Goal: Information Seeking & Learning: Learn about a topic

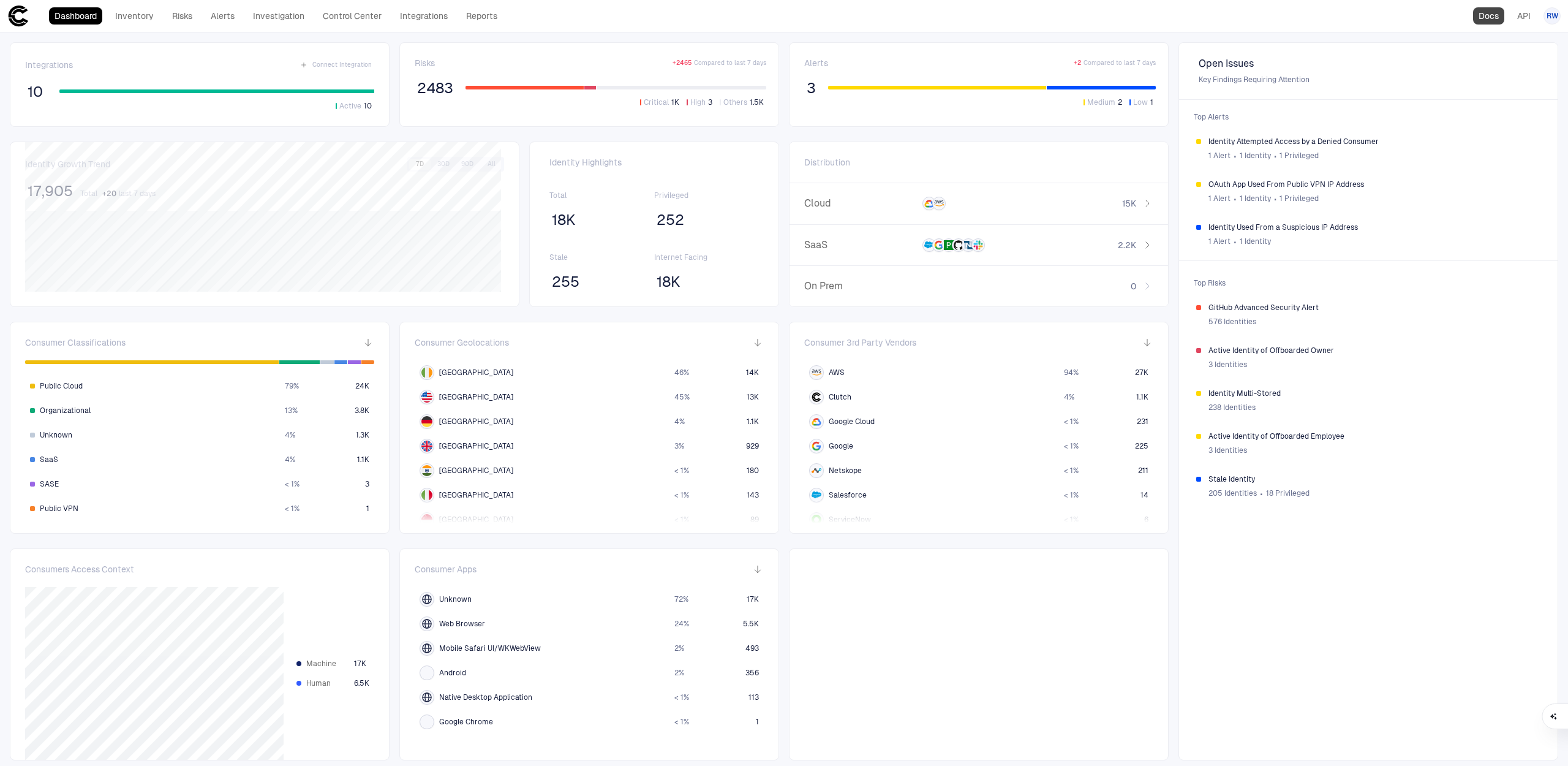
click at [1487, 18] on link "Docs" at bounding box center [1489, 15] width 32 height 17
click at [140, 16] on link "Inventory" at bounding box center [134, 15] width 50 height 17
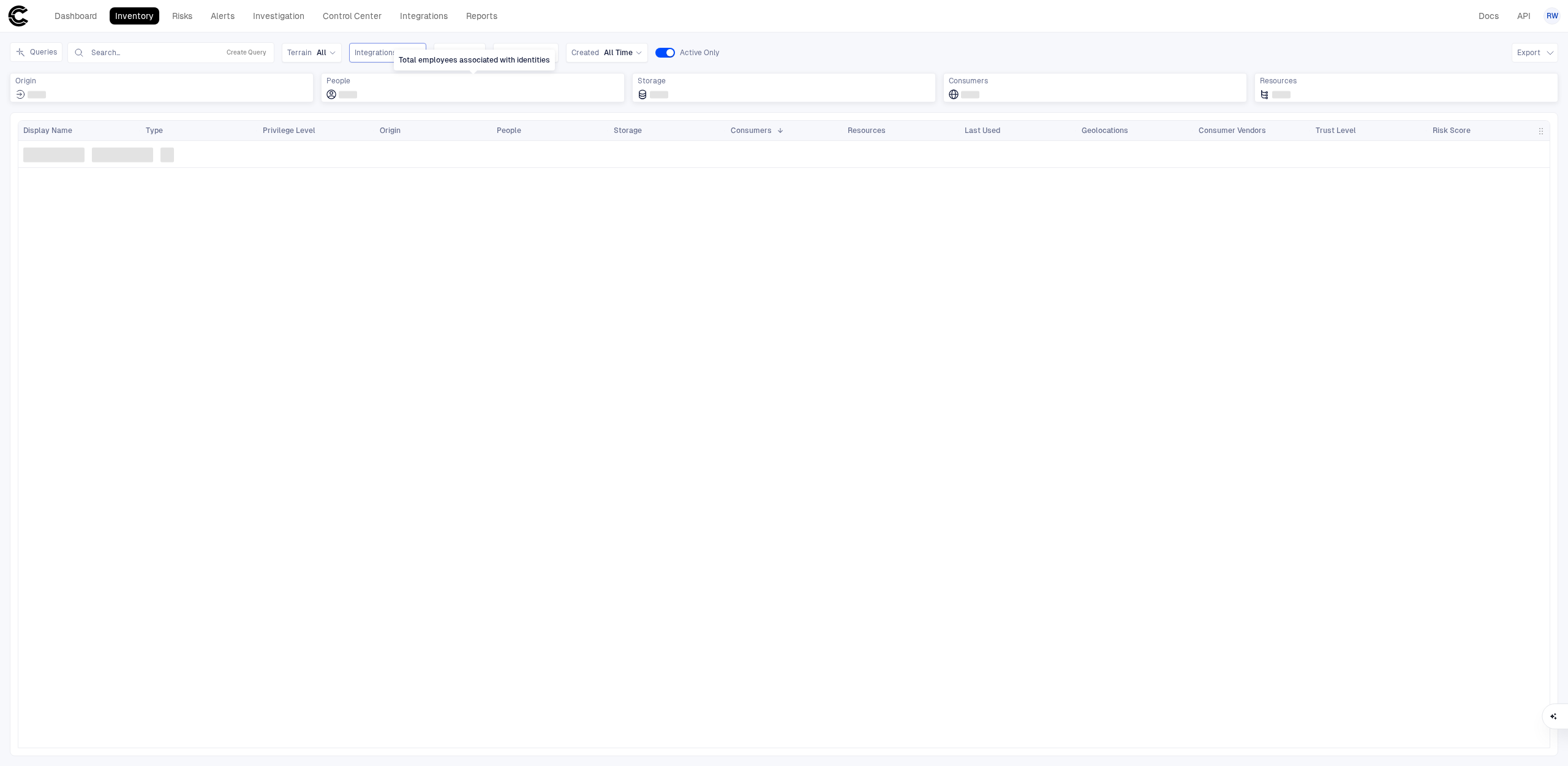
click at [388, 52] on span "Integrations" at bounding box center [375, 52] width 42 height 10
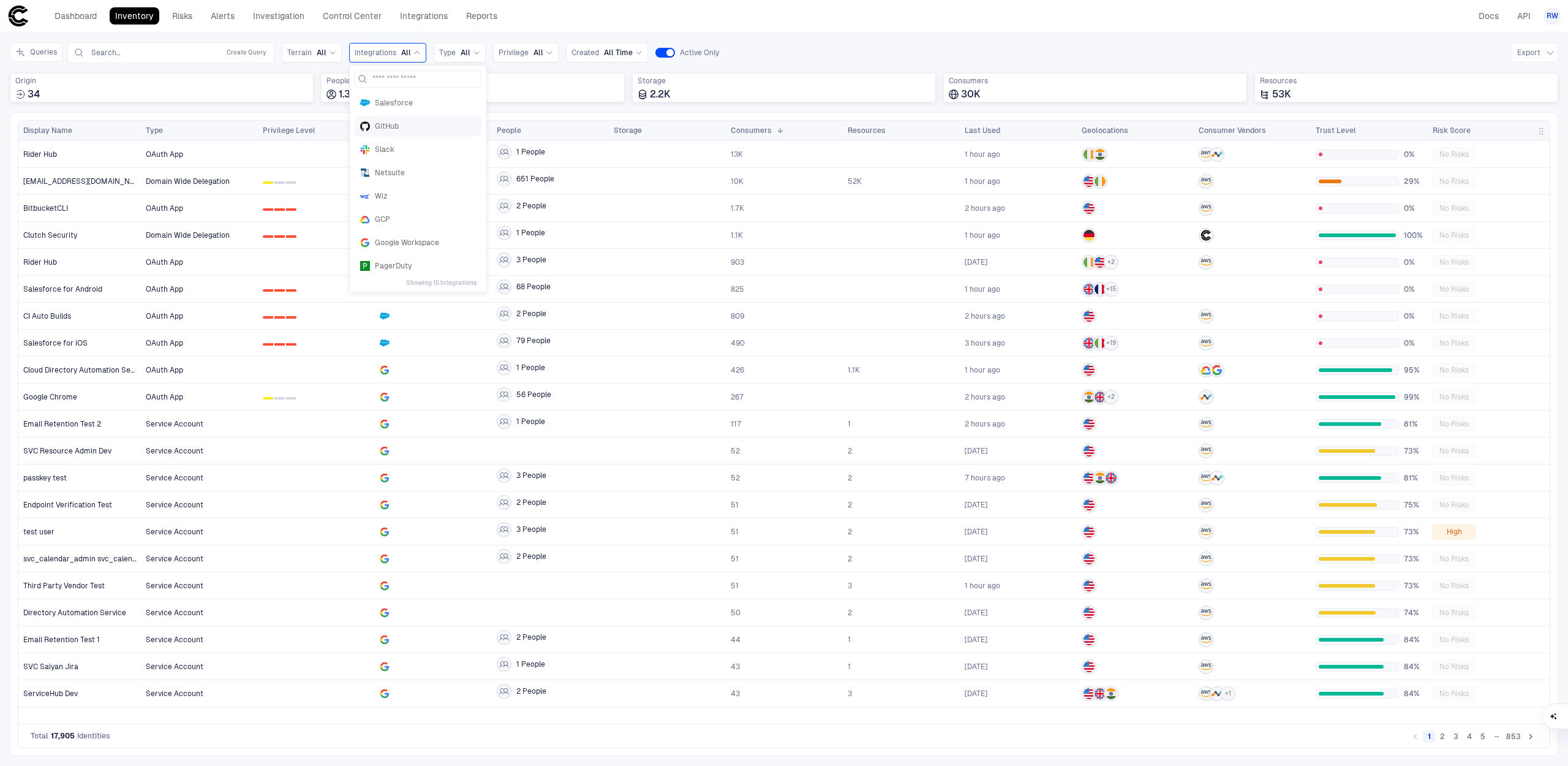
click at [397, 127] on span "GitHub" at bounding box center [426, 125] width 101 height 10
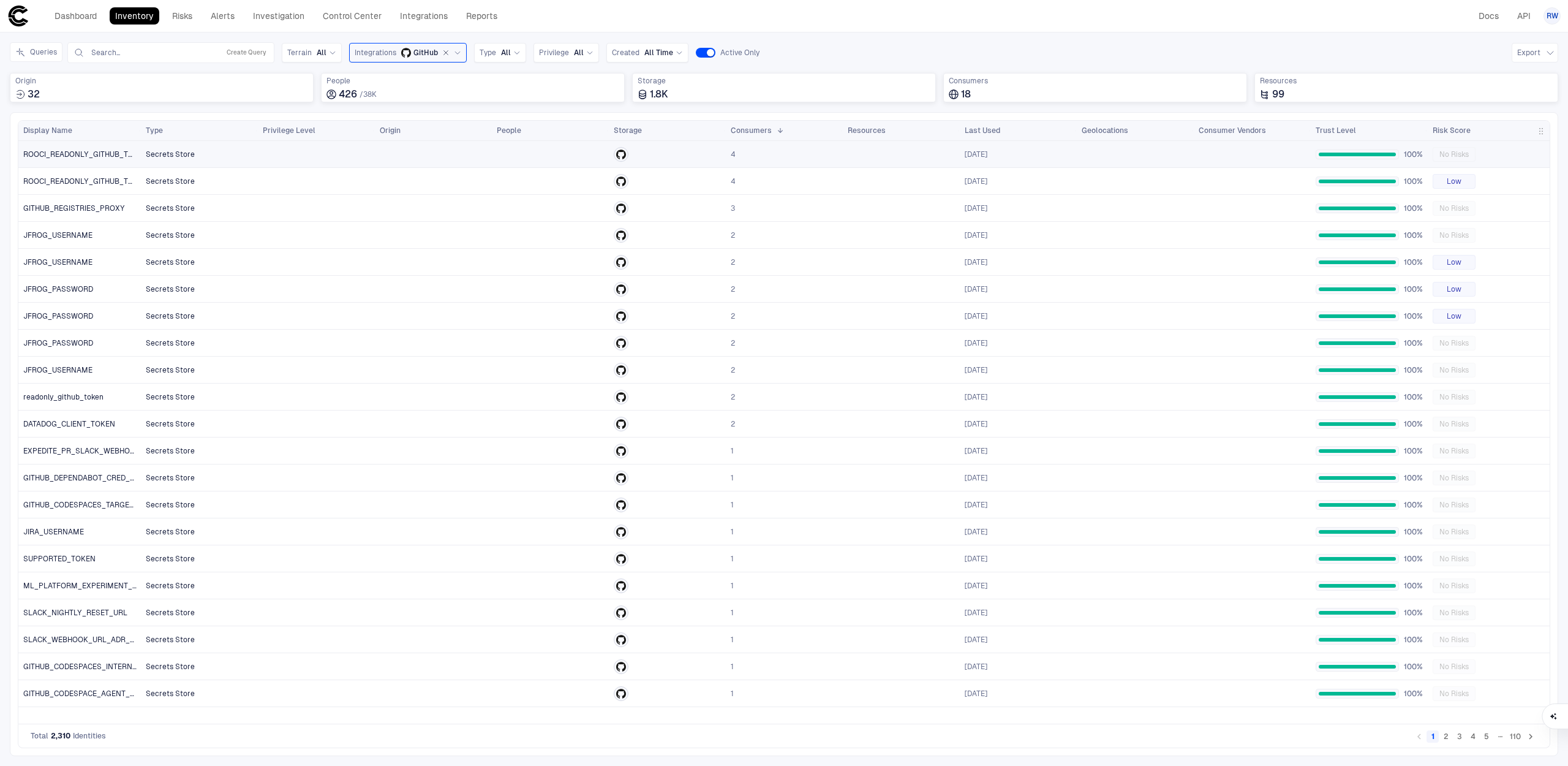
click at [93, 157] on span "ROOCI_READONLY_GITHUB_TOKEN" at bounding box center [80, 154] width 114 height 10
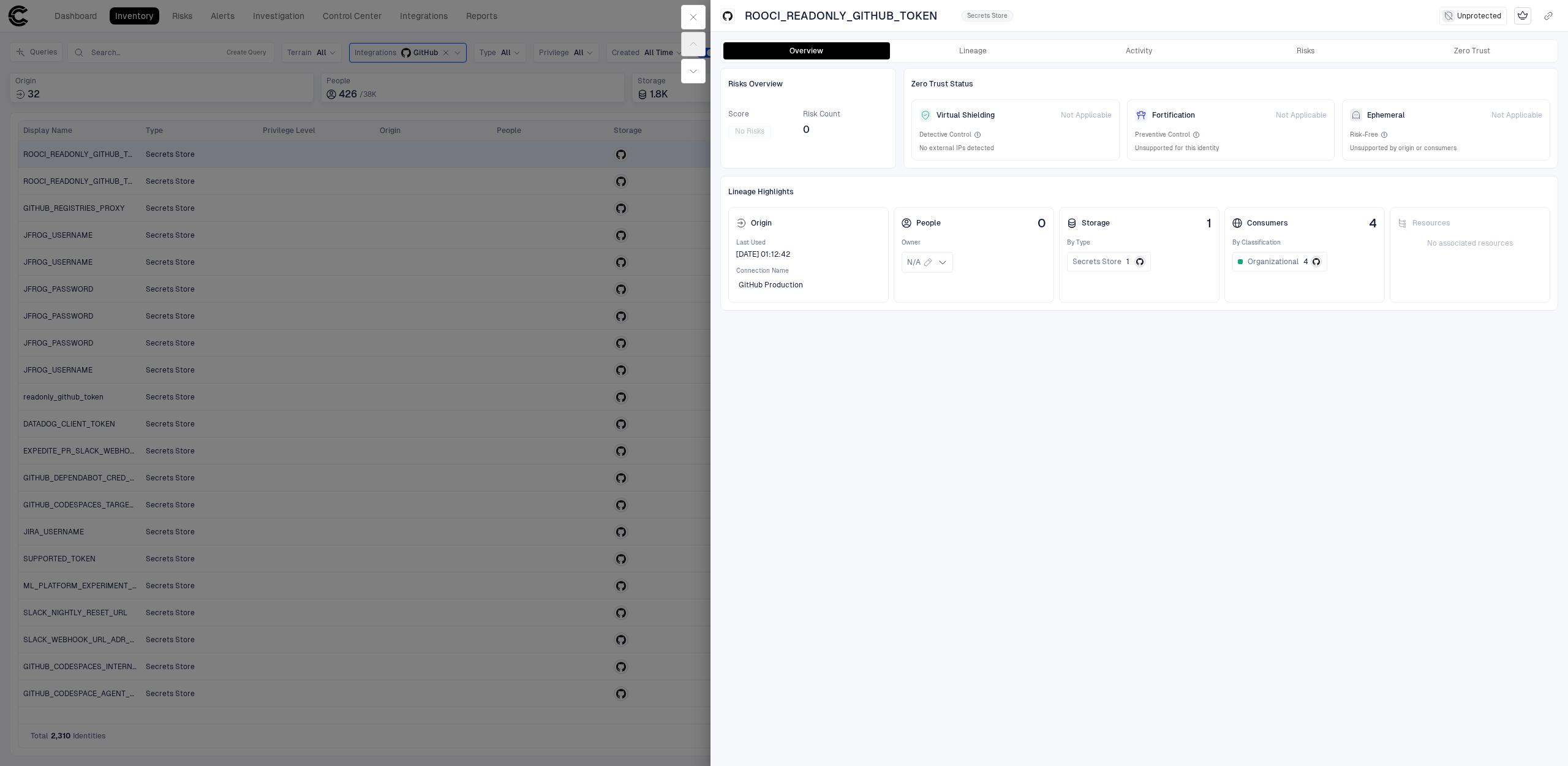
click at [993, 60] on div "Overview Lineage Activity Risks Zero Trust" at bounding box center [1139, 51] width 837 height 22
click at [988, 56] on button "Lineage" at bounding box center [973, 51] width 167 height 17
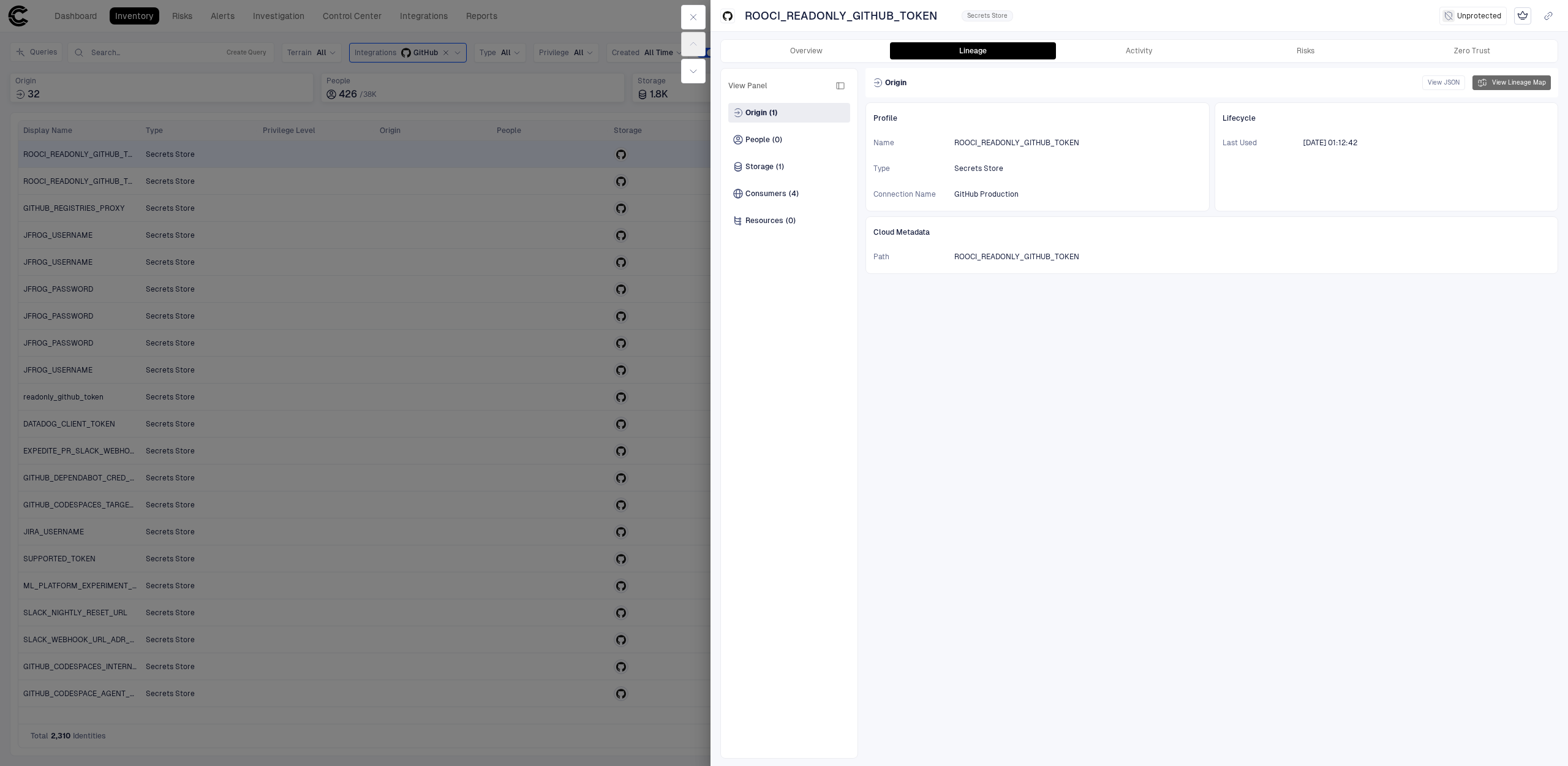
click at [1540, 87] on button "View Lineage Map" at bounding box center [1511, 83] width 78 height 14
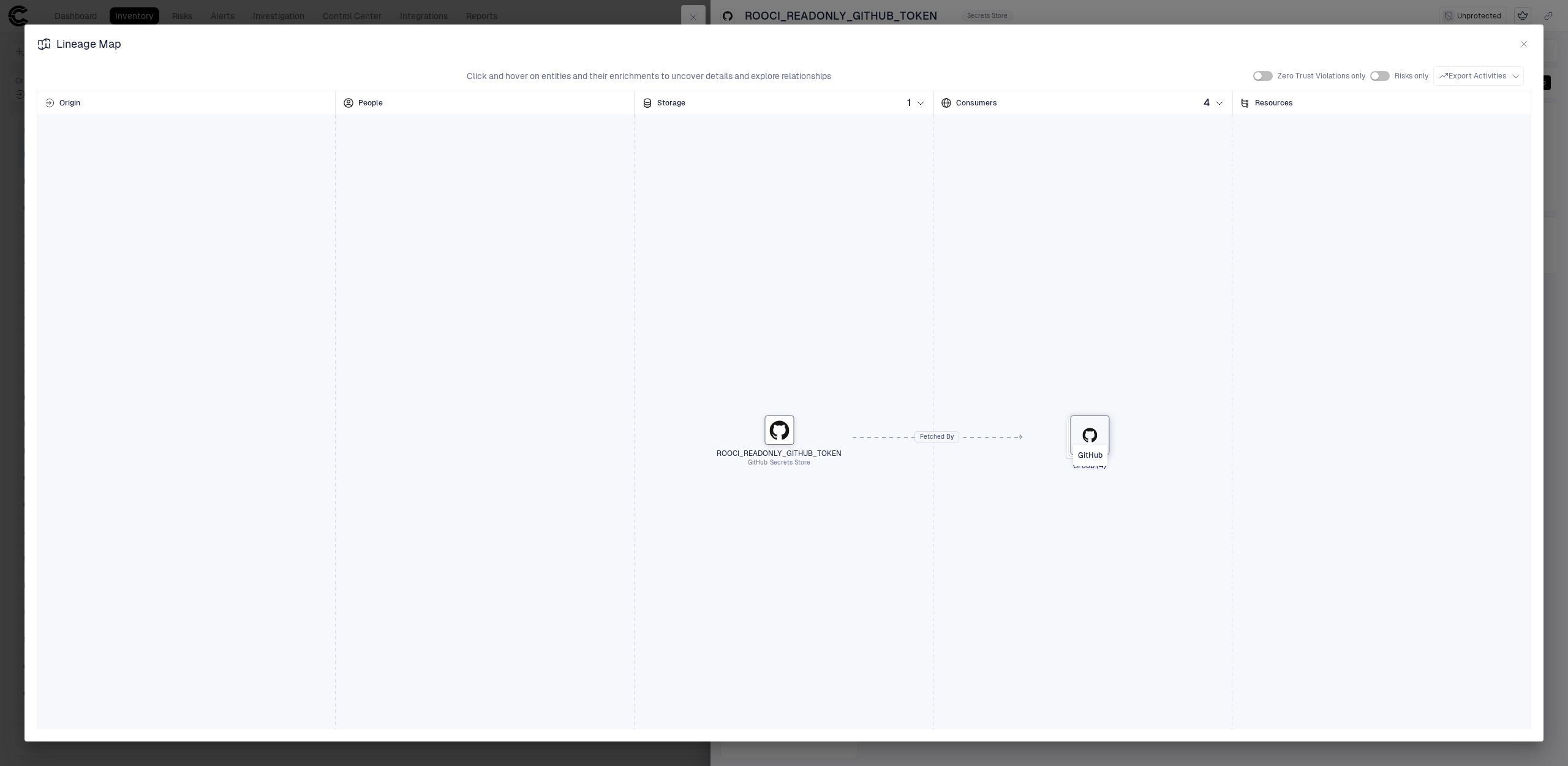
click at [1083, 432] on icon "GitHub" at bounding box center [1090, 435] width 14 height 14
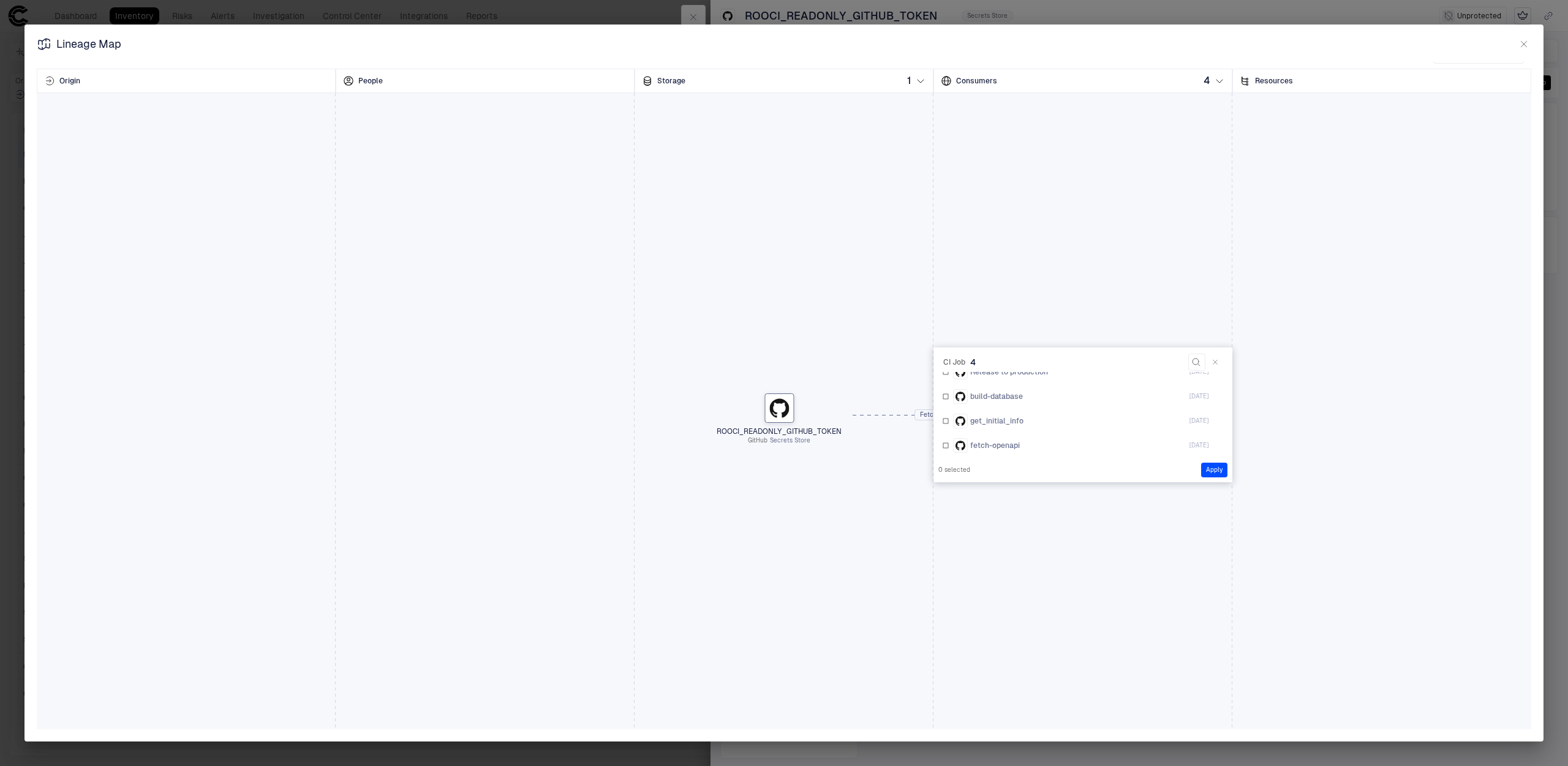
scroll to position [30, 0]
click at [1108, 497] on div "ROOCI_READONLY_GITHUB_TOKEN GitHub Secrets Store CI Job (4)" at bounding box center [784, 407] width 1495 height 490
click at [1212, 355] on icon "button" at bounding box center [1215, 355] width 7 height 7
click at [1529, 43] on button "button" at bounding box center [1524, 44] width 14 height 14
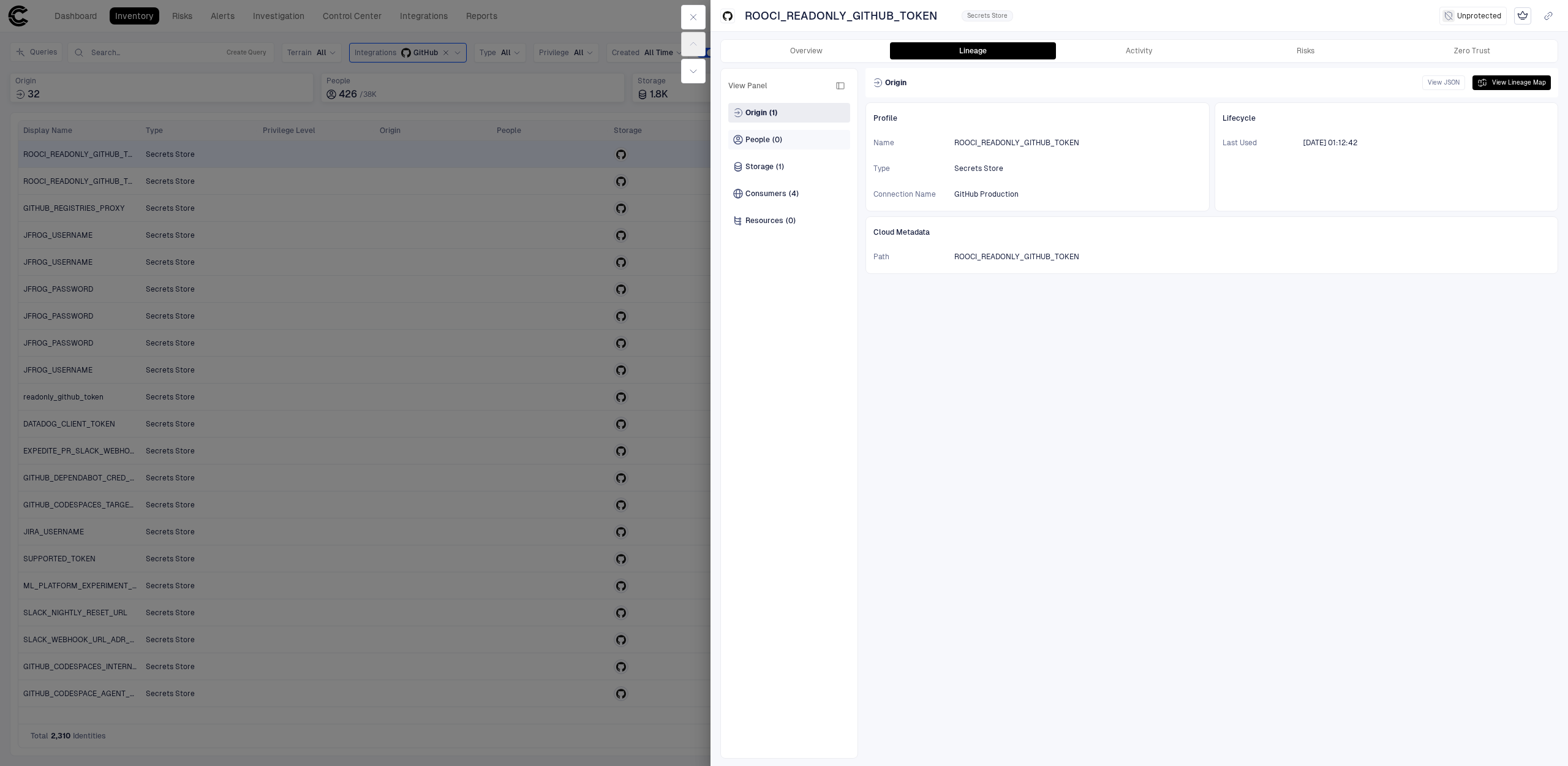
click at [779, 144] on div "People (0)" at bounding box center [789, 140] width 122 height 20
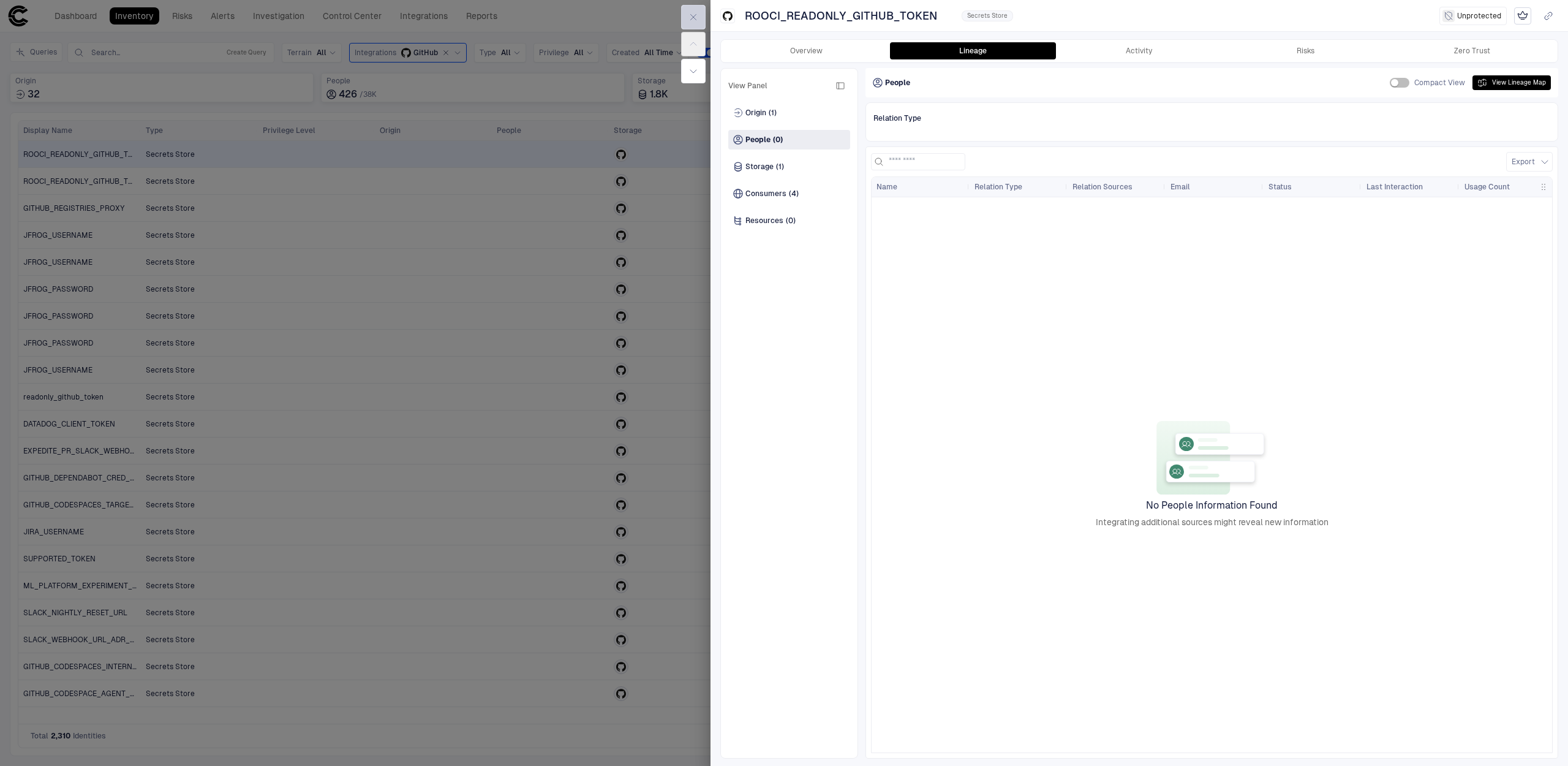
click at [696, 22] on button "button" at bounding box center [693, 16] width 24 height 24
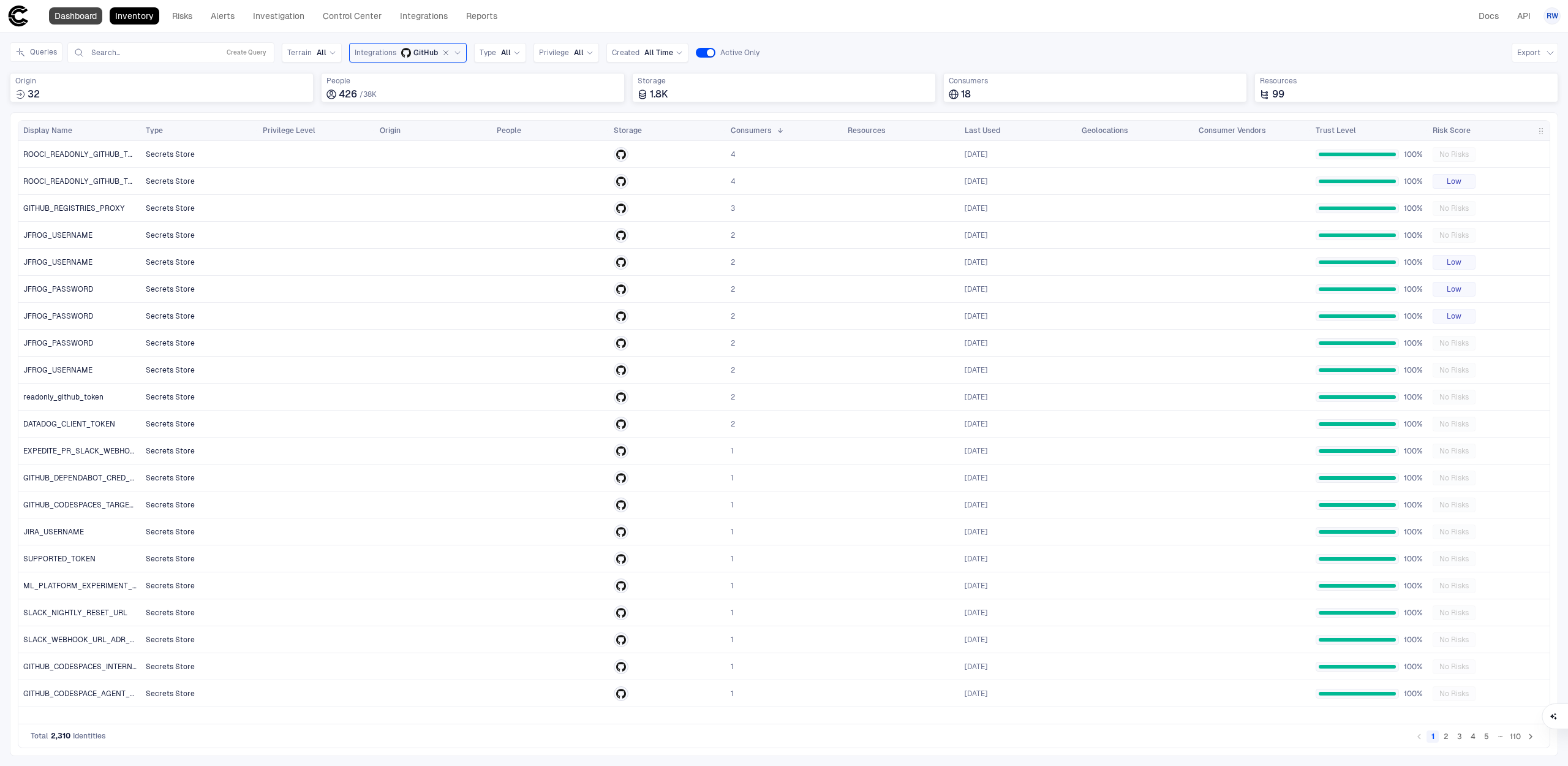
click at [93, 14] on link "Dashboard" at bounding box center [75, 15] width 53 height 17
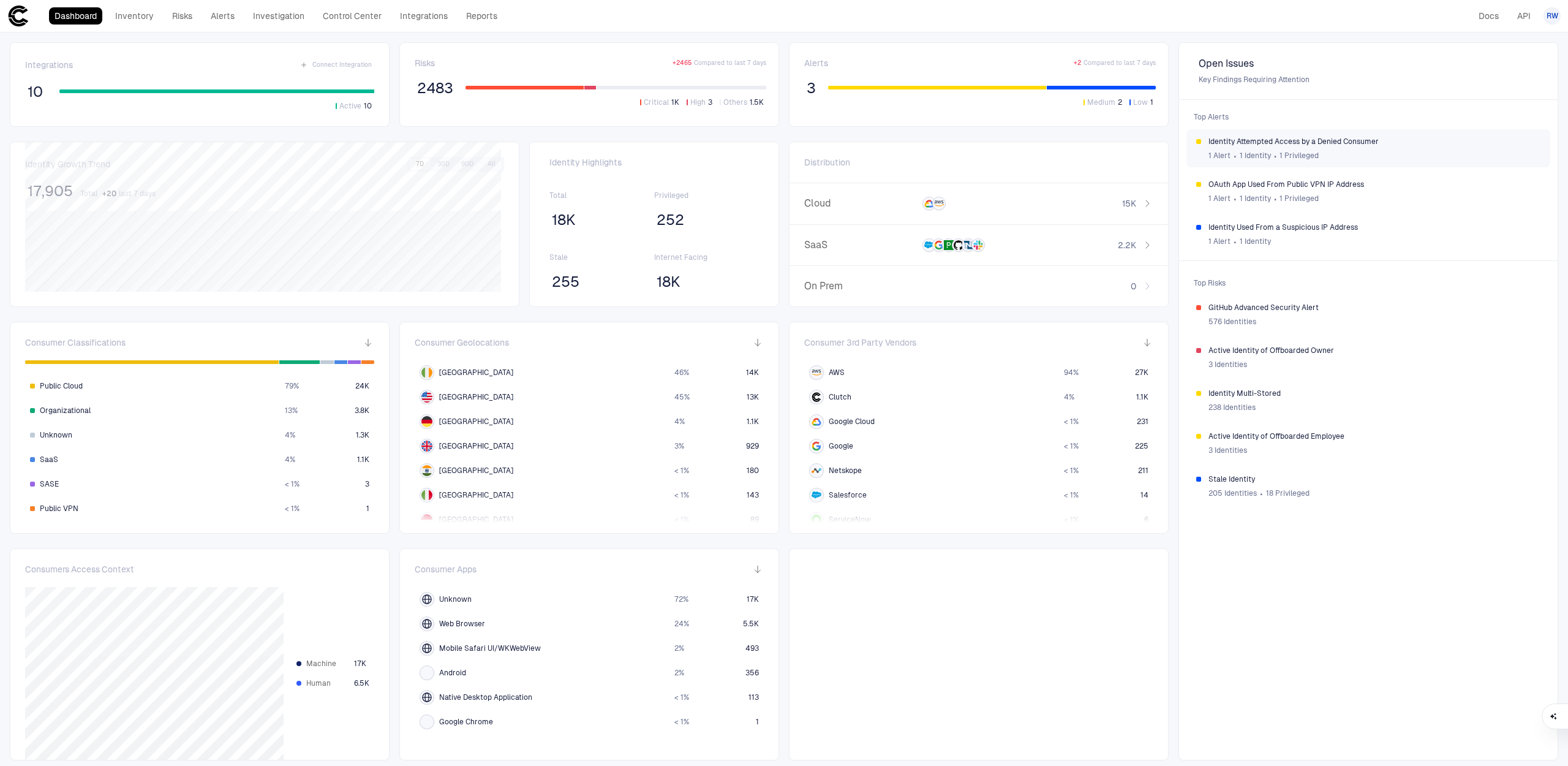
click at [1388, 153] on div "1 Alert ∙ 1 Identity ∙ 1 Privileged" at bounding box center [1375, 155] width 332 height 18
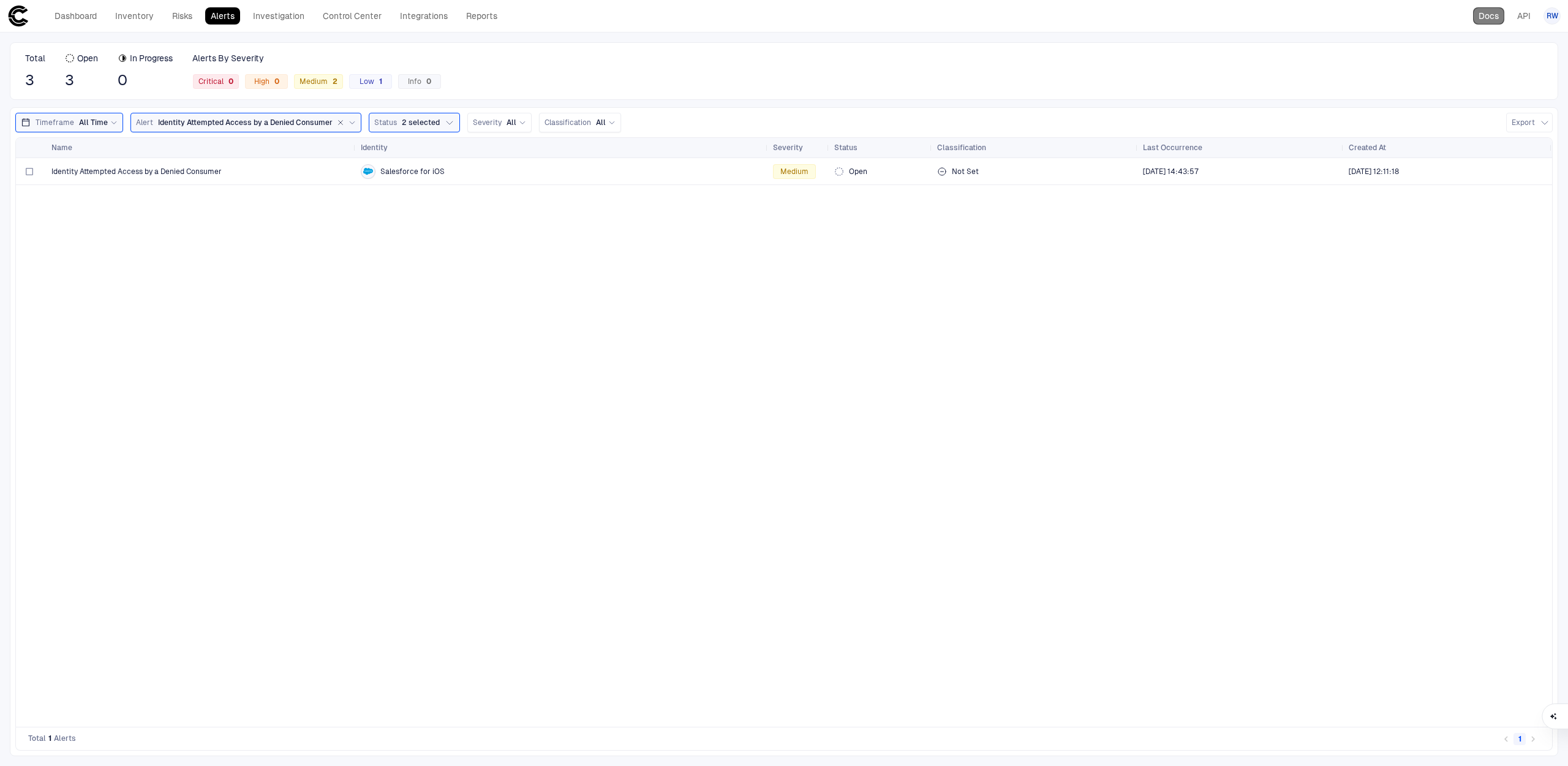
click at [1495, 23] on link "Docs" at bounding box center [1489, 15] width 32 height 17
